Goal: Task Accomplishment & Management: Manage account settings

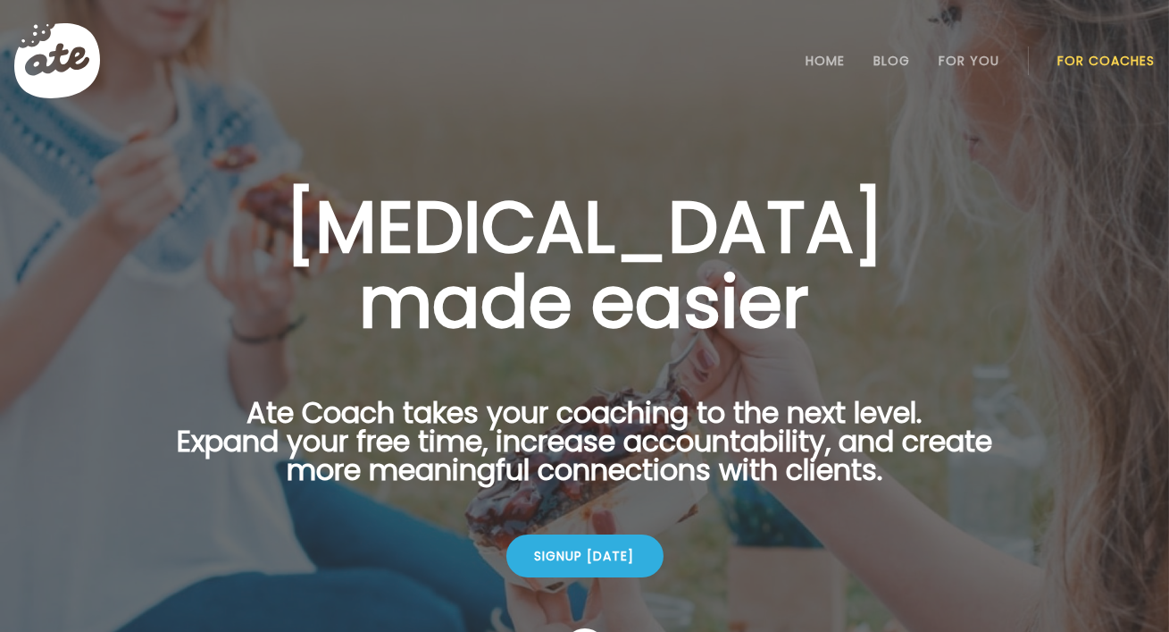
click at [1102, 63] on link "For Coaches" at bounding box center [1106, 61] width 97 height 14
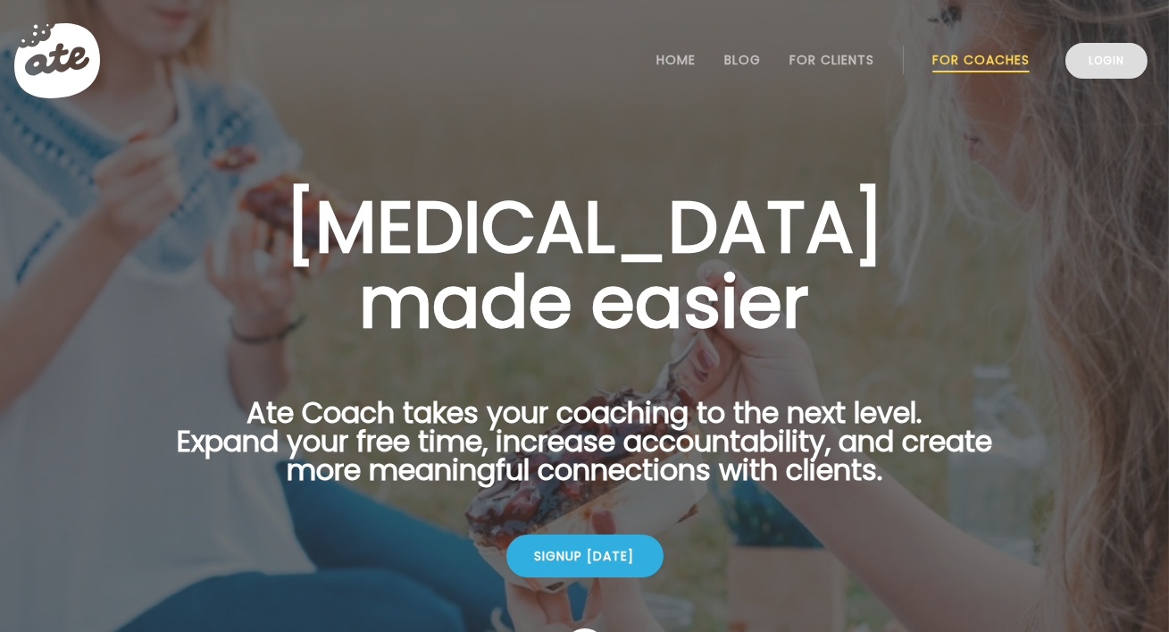
click at [1075, 67] on link "Login" at bounding box center [1107, 61] width 82 height 36
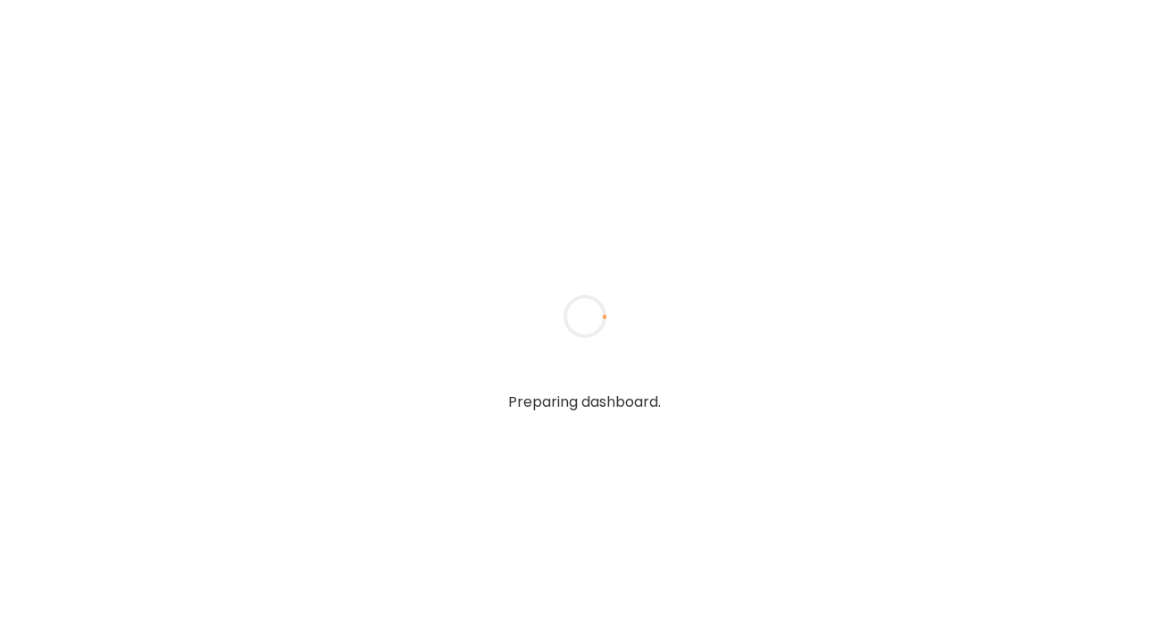
type textarea "**********"
type input "**********"
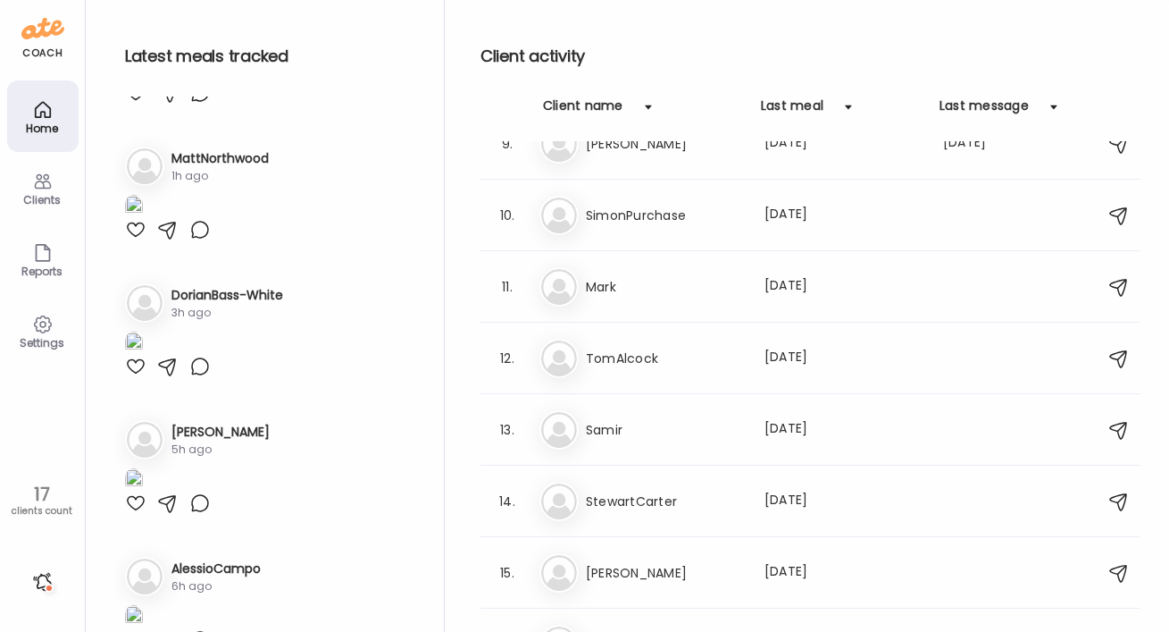
scroll to position [301, 0]
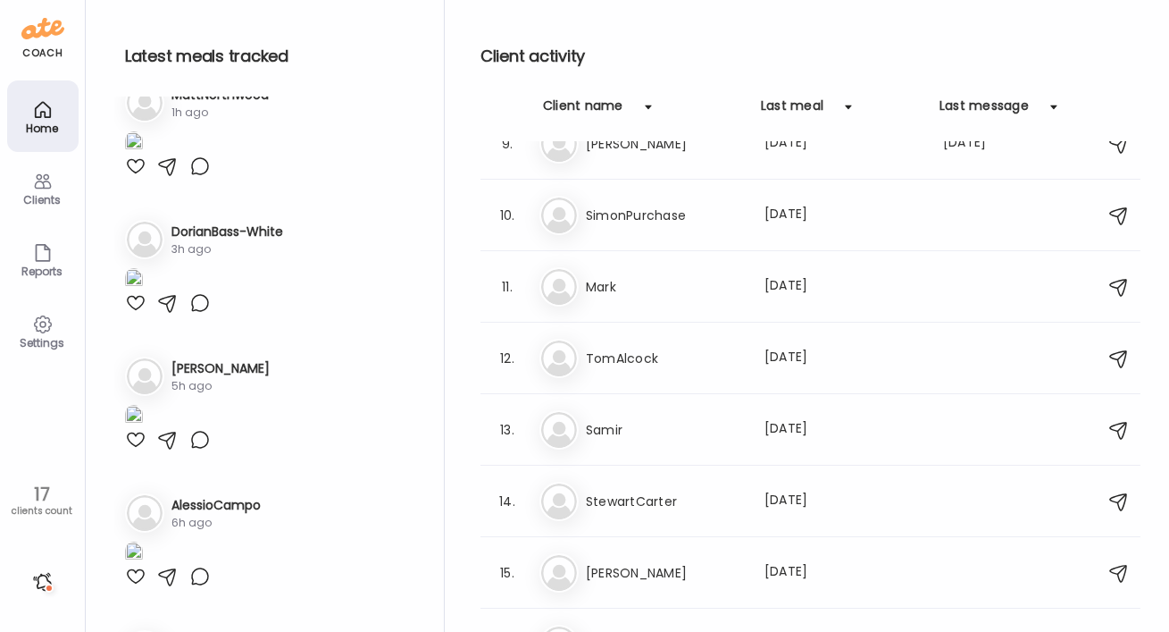
click at [41, 498] on div "17" at bounding box center [42, 493] width 72 height 21
click at [52, 195] on div "Clients" at bounding box center [43, 200] width 64 height 12
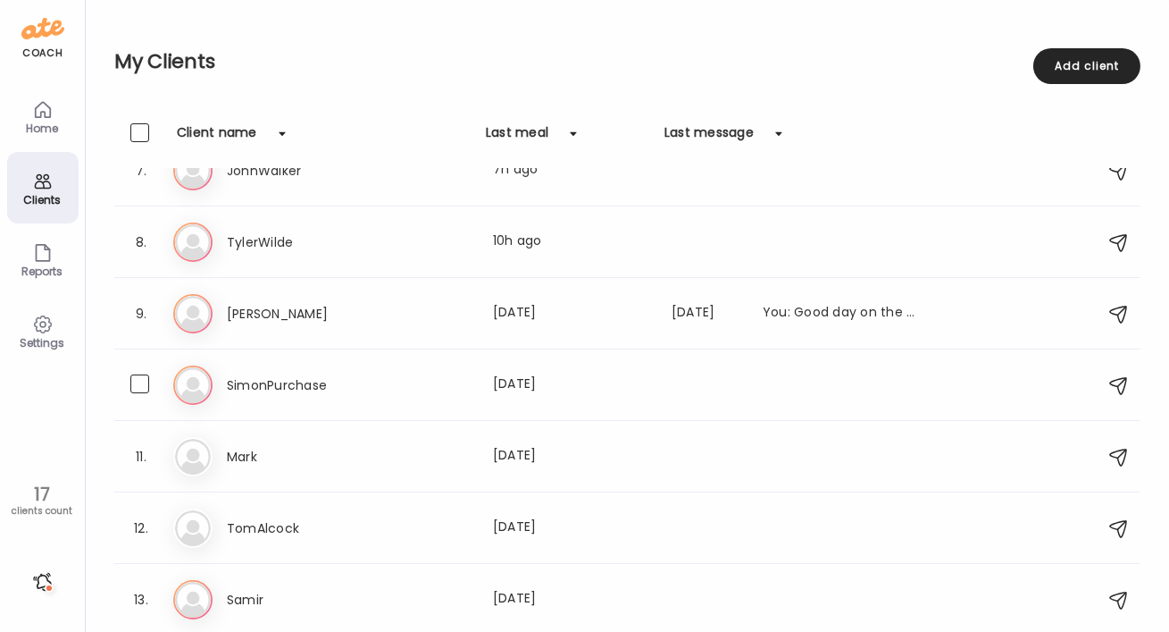
scroll to position [748, 0]
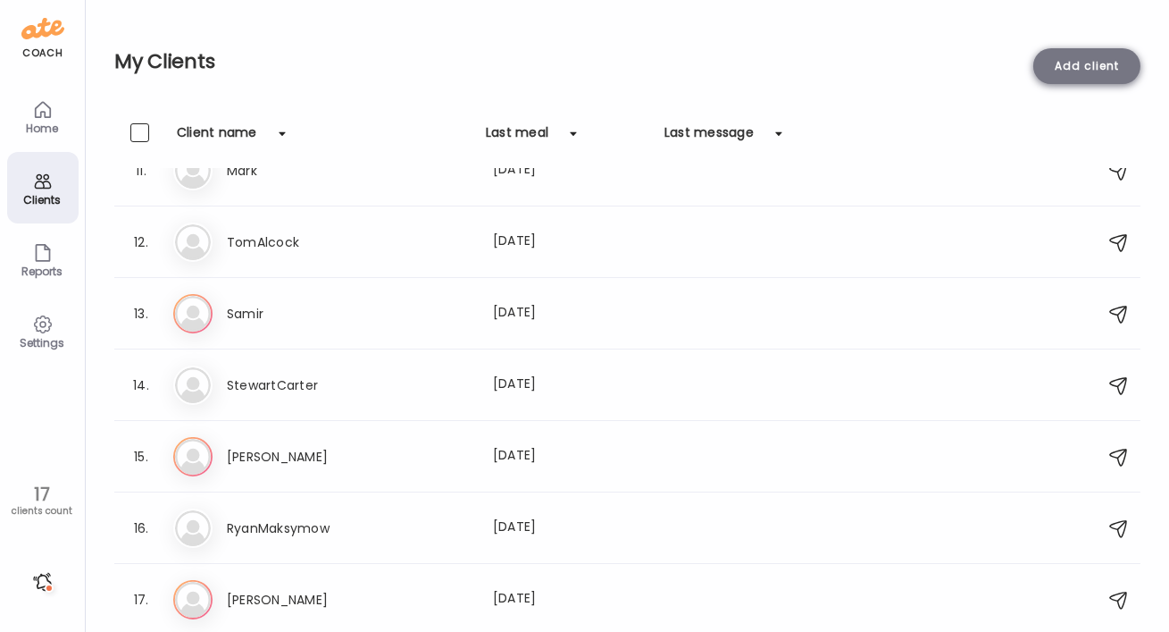
click at [1102, 77] on div "Add client" at bounding box center [1087, 66] width 107 height 36
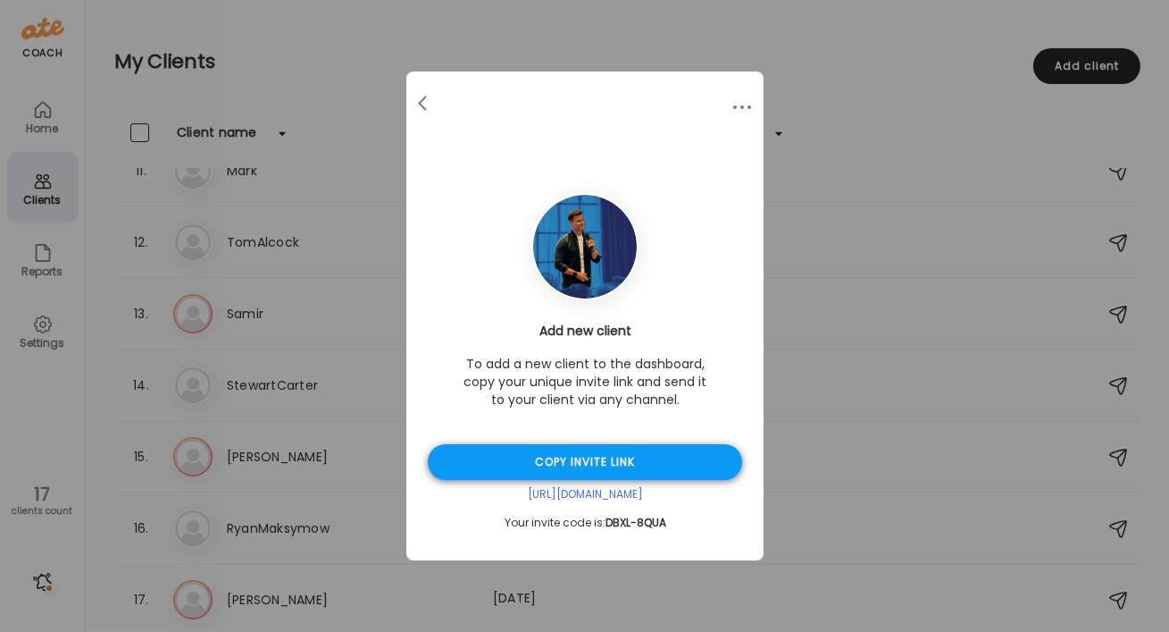
click at [649, 466] on div "Copy invite link" at bounding box center [585, 462] width 314 height 36
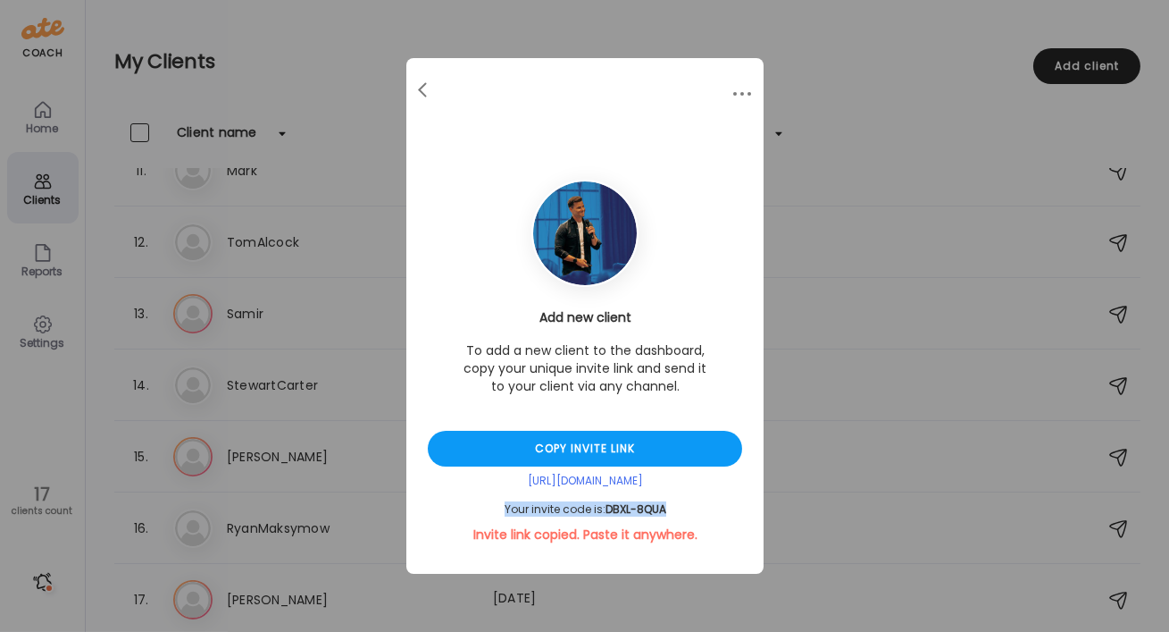
drag, startPoint x: 666, startPoint y: 505, endPoint x: 506, endPoint y: 508, distance: 160.8
click at [506, 508] on div "Your invite code is: DBXL-8QUA" at bounding box center [585, 509] width 314 height 14
copy div "Your invite code is: DBXL-8QUA"
